Goal: Check status: Check status

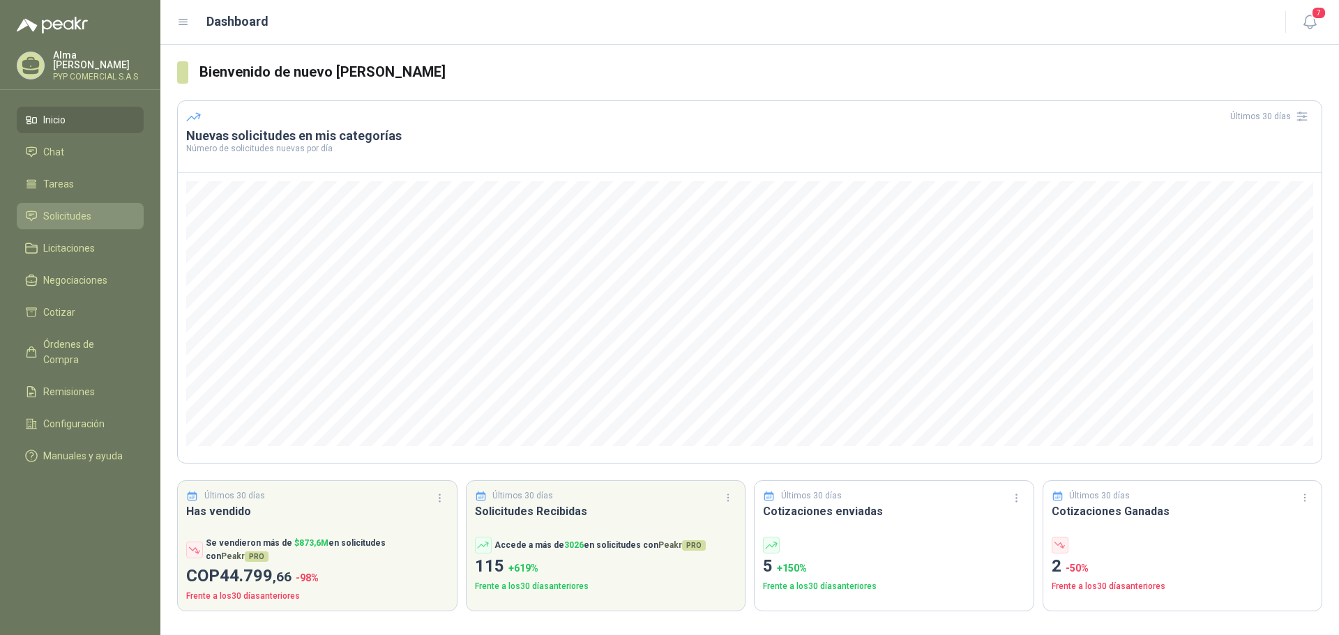
click at [77, 219] on span "Solicitudes" at bounding box center [67, 216] width 48 height 15
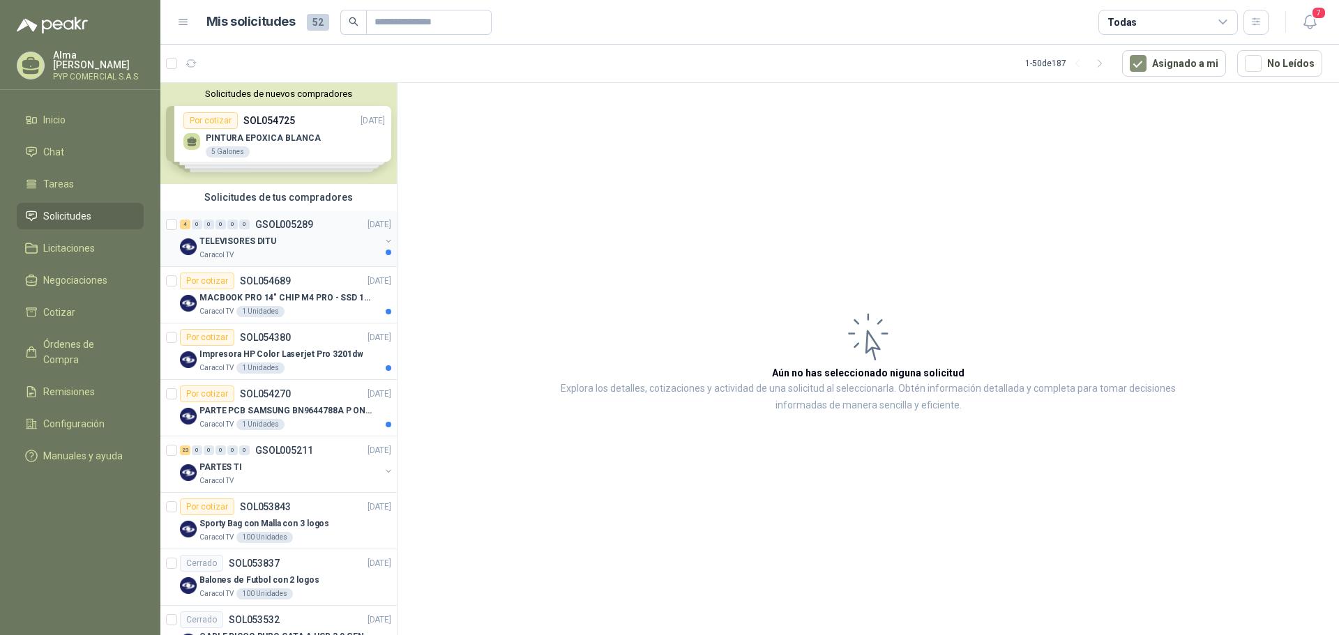
click at [316, 256] on div "Caracol TV" at bounding box center [289, 255] width 181 height 11
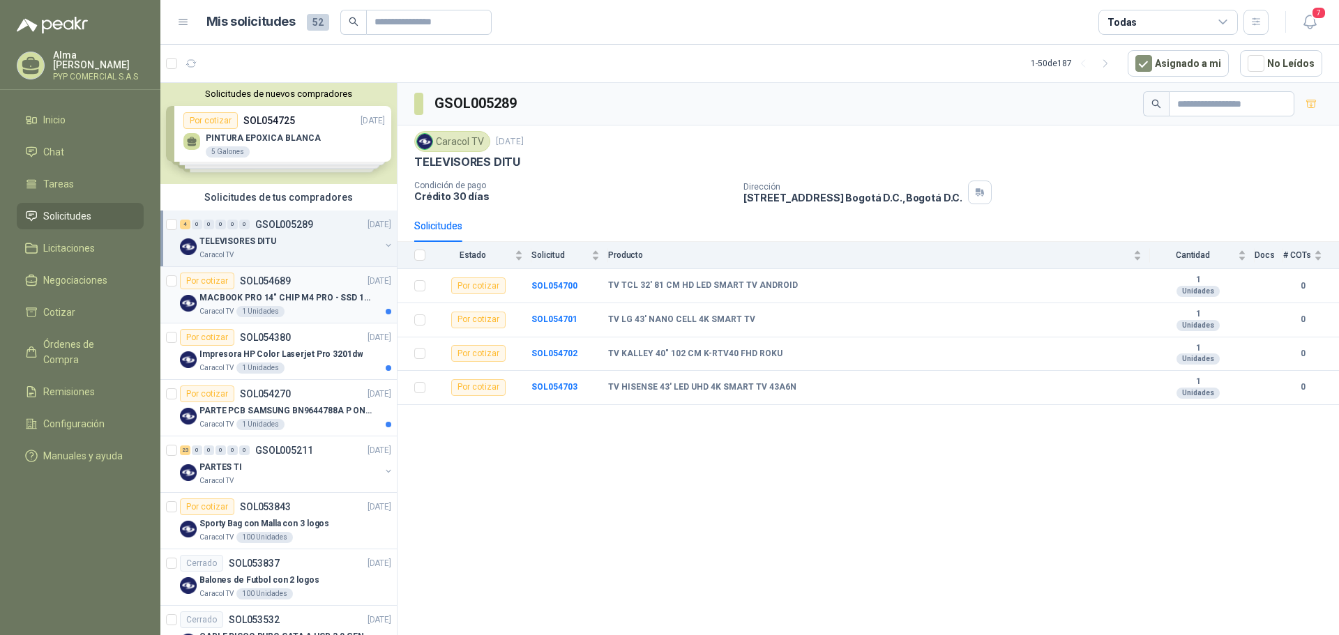
click at [324, 311] on div "Caracol TV 1 Unidades" at bounding box center [295, 311] width 192 height 11
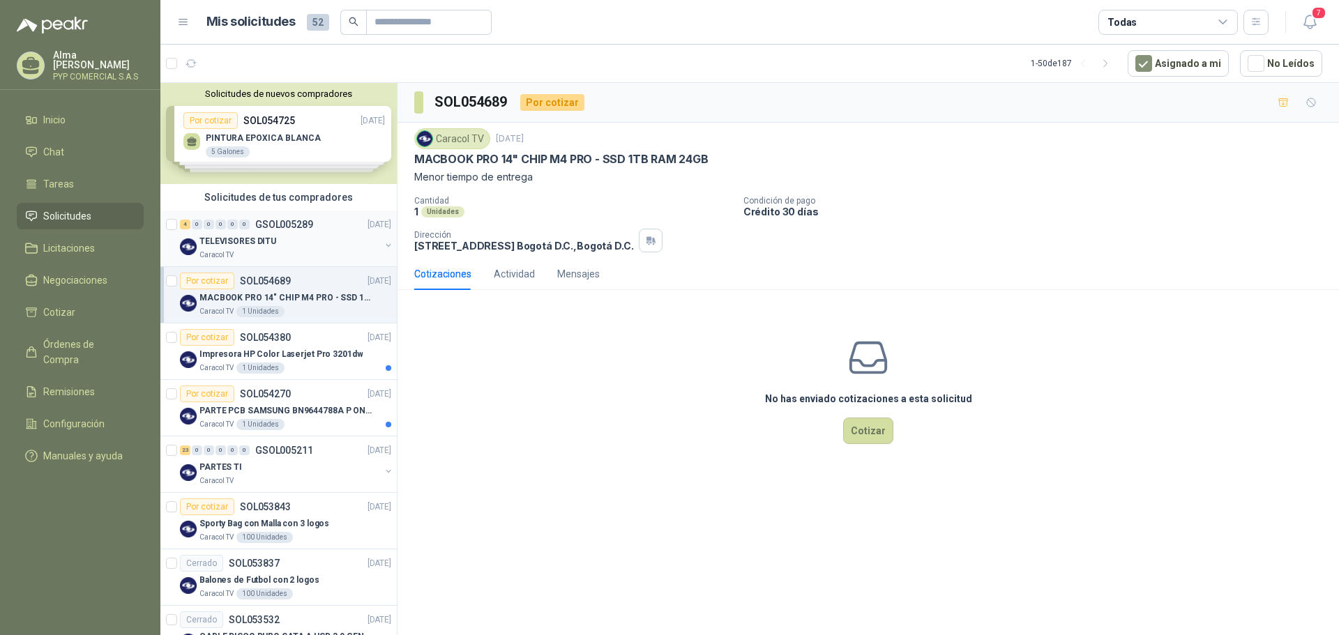
click at [297, 229] on p "GSOL005289" at bounding box center [284, 225] width 58 height 10
